Goal: Task Accomplishment & Management: Manage account settings

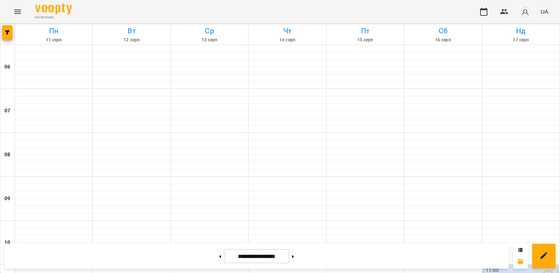
scroll to position [318, 0]
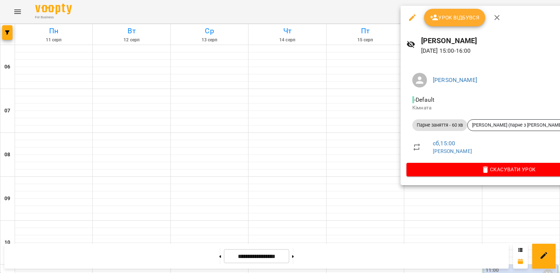
click at [441, 21] on span "Урок відбувся" at bounding box center [455, 17] width 50 height 9
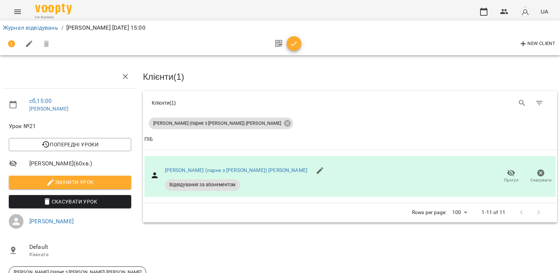
click at [295, 51] on button "button" at bounding box center [293, 43] width 15 height 15
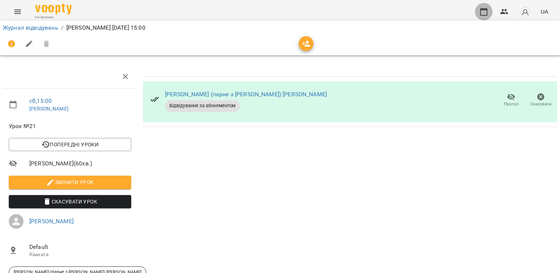
click at [478, 15] on button "button" at bounding box center [484, 12] width 18 height 18
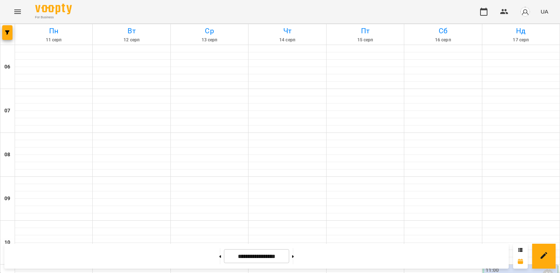
scroll to position [319, 0]
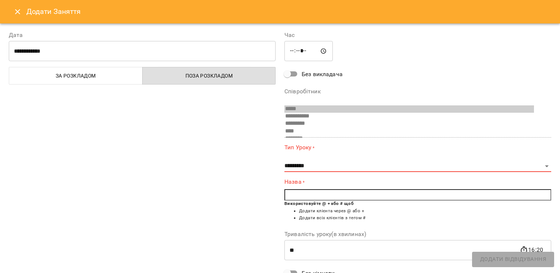
click at [11, 8] on button "Close" at bounding box center [18, 12] width 18 height 18
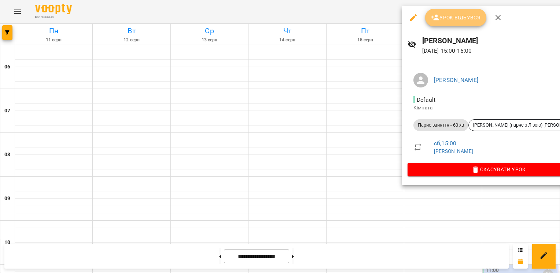
click at [443, 19] on span "Урок відбувся" at bounding box center [456, 17] width 50 height 9
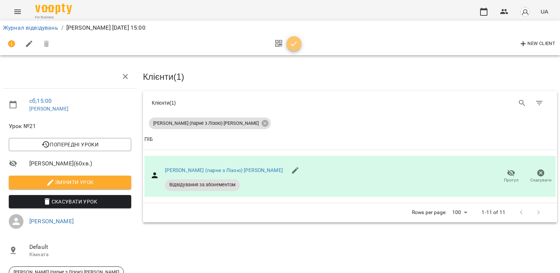
click at [298, 47] on span "button" at bounding box center [293, 44] width 15 height 9
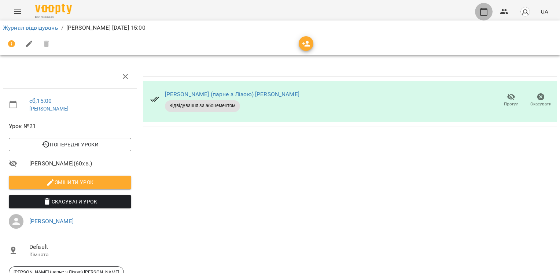
click at [485, 14] on icon "button" at bounding box center [483, 11] width 9 height 9
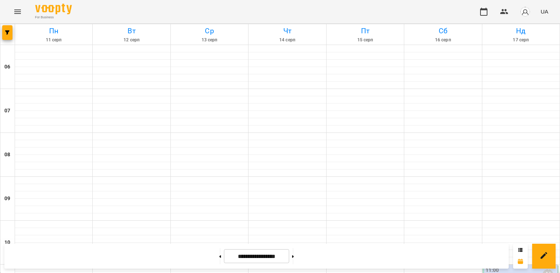
scroll to position [367, 0]
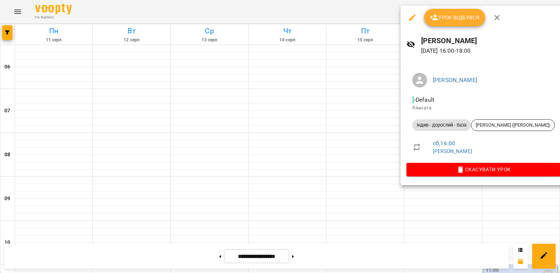
click at [430, 16] on icon "button" at bounding box center [434, 17] width 9 height 9
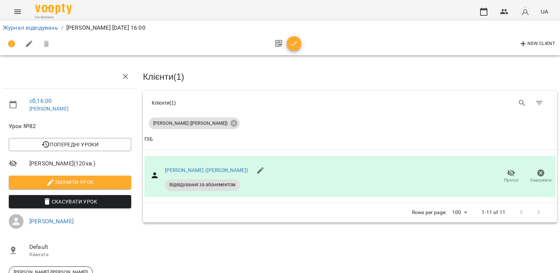
click at [298, 45] on span "button" at bounding box center [293, 44] width 15 height 9
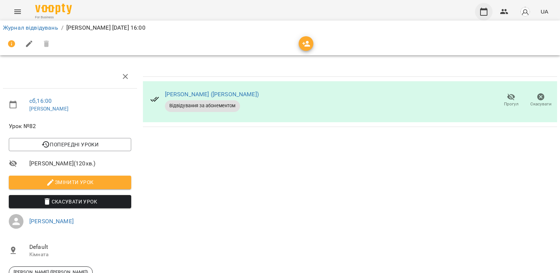
click at [485, 11] on icon "button" at bounding box center [483, 11] width 9 height 9
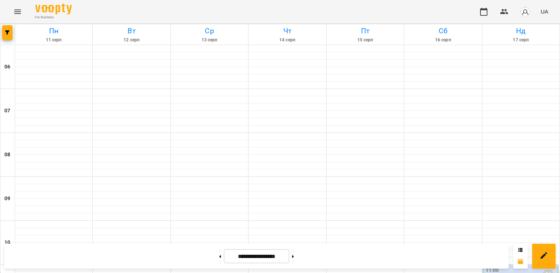
scroll to position [382, 0]
